Goal: Navigation & Orientation: Find specific page/section

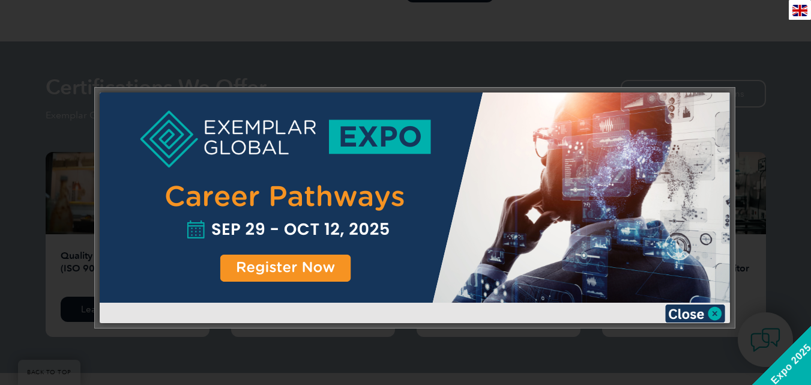
scroll to position [1158, 0]
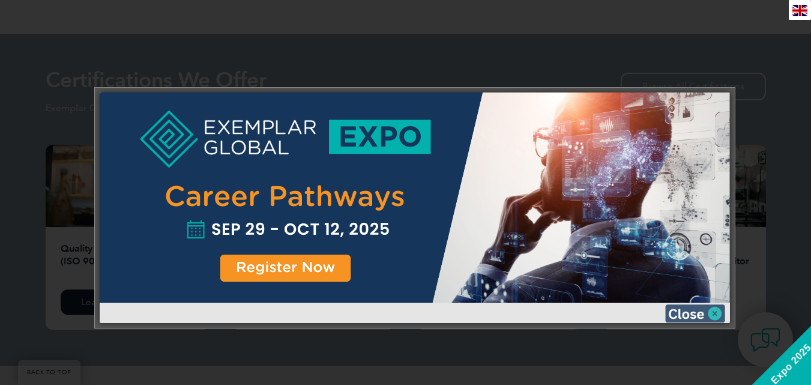
click at [705, 309] on img at bounding box center [695, 313] width 60 height 18
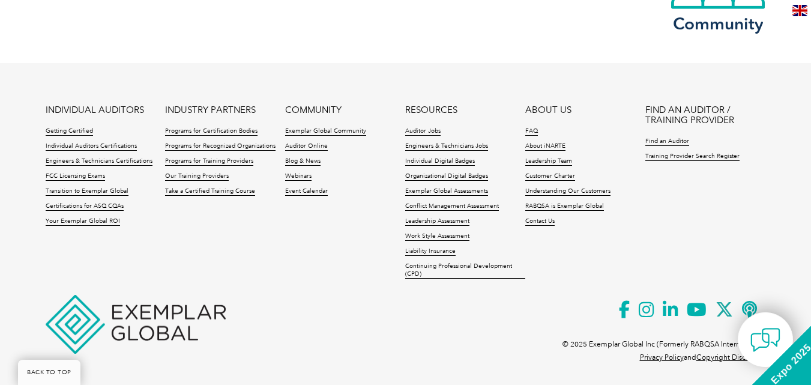
scroll to position [2904, 0]
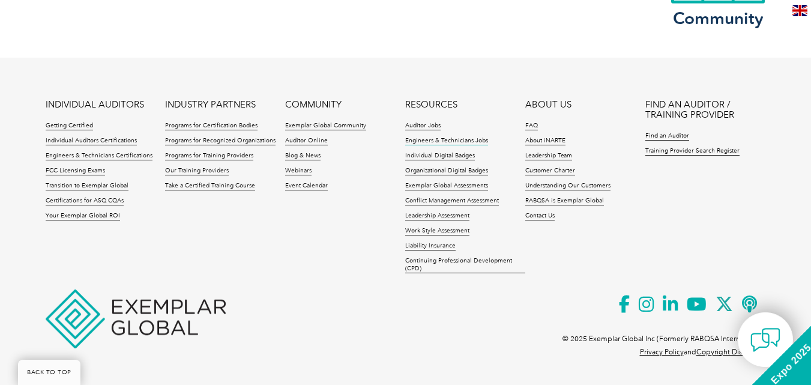
click at [444, 139] on link "Engineers & Technicians Jobs" at bounding box center [446, 141] width 83 height 8
click at [666, 152] on link "Training Provider Search Register" at bounding box center [692, 151] width 94 height 8
click at [669, 132] on link "Find an Auditor" at bounding box center [667, 136] width 44 height 8
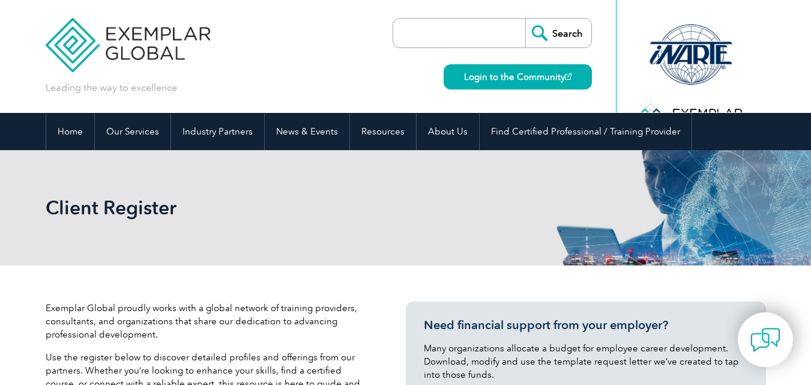
drag, startPoint x: 0, startPoint y: 0, endPoint x: 427, endPoint y: 193, distance: 469.1
click at [427, 193] on div "Client Register" at bounding box center [406, 207] width 720 height 115
